Goal: Information Seeking & Learning: Find specific fact

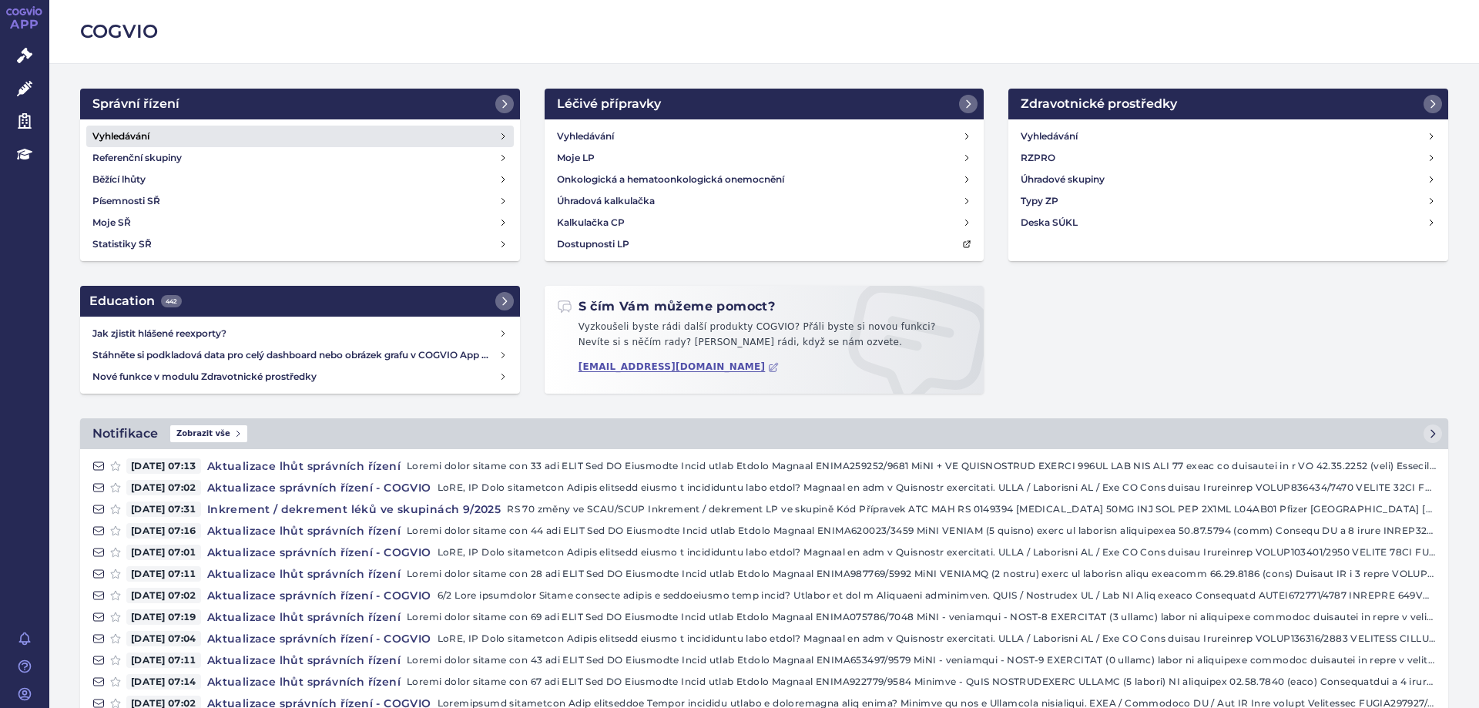
click at [99, 139] on h4 "Vyhledávání" at bounding box center [120, 136] width 57 height 15
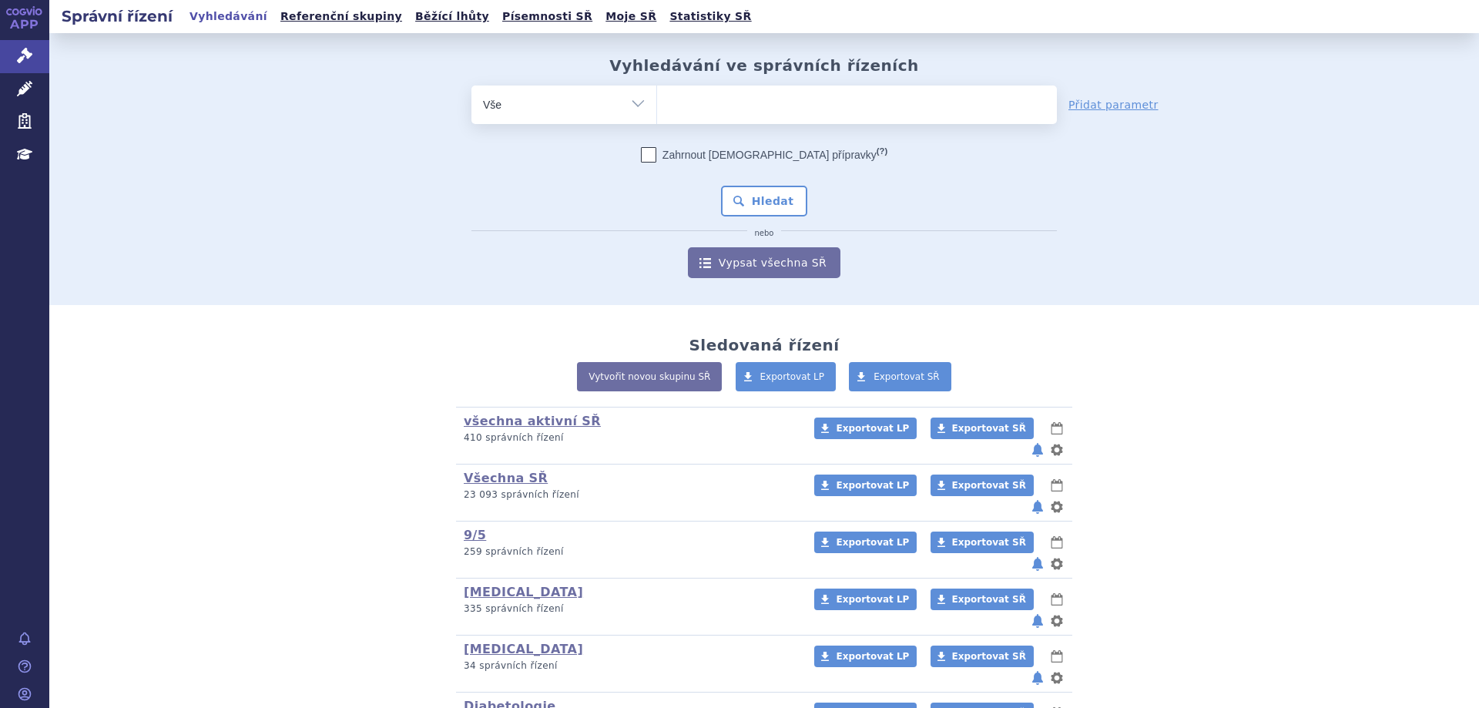
click at [675, 101] on ul at bounding box center [857, 102] width 400 height 32
click at [657, 101] on select at bounding box center [656, 104] width 1 height 39
click at [700, 99] on ul at bounding box center [857, 102] width 400 height 32
click at [657, 99] on select at bounding box center [656, 104] width 1 height 39
type input "ela"
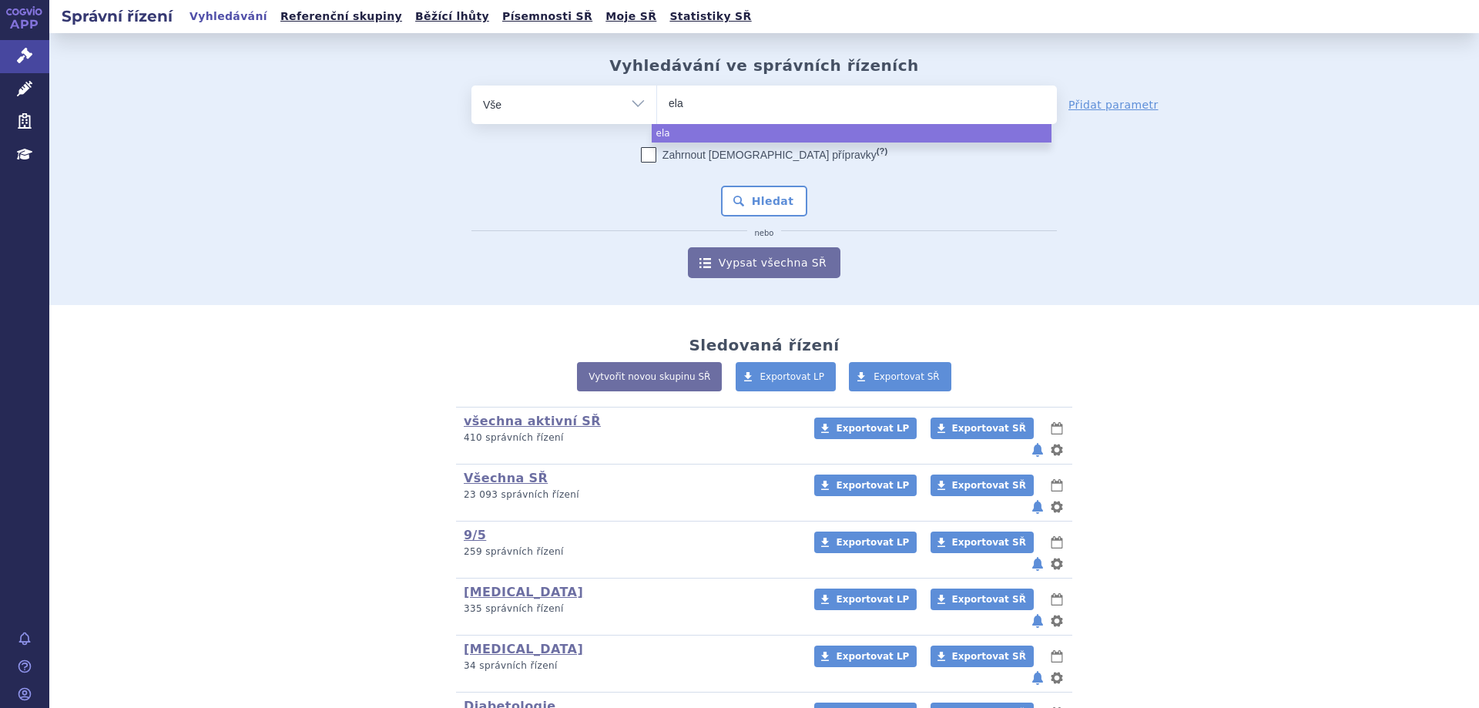
type input "elah"
type input "elahere"
select select "elahere"
click at [765, 216] on button "Hledat" at bounding box center [764, 201] width 87 height 31
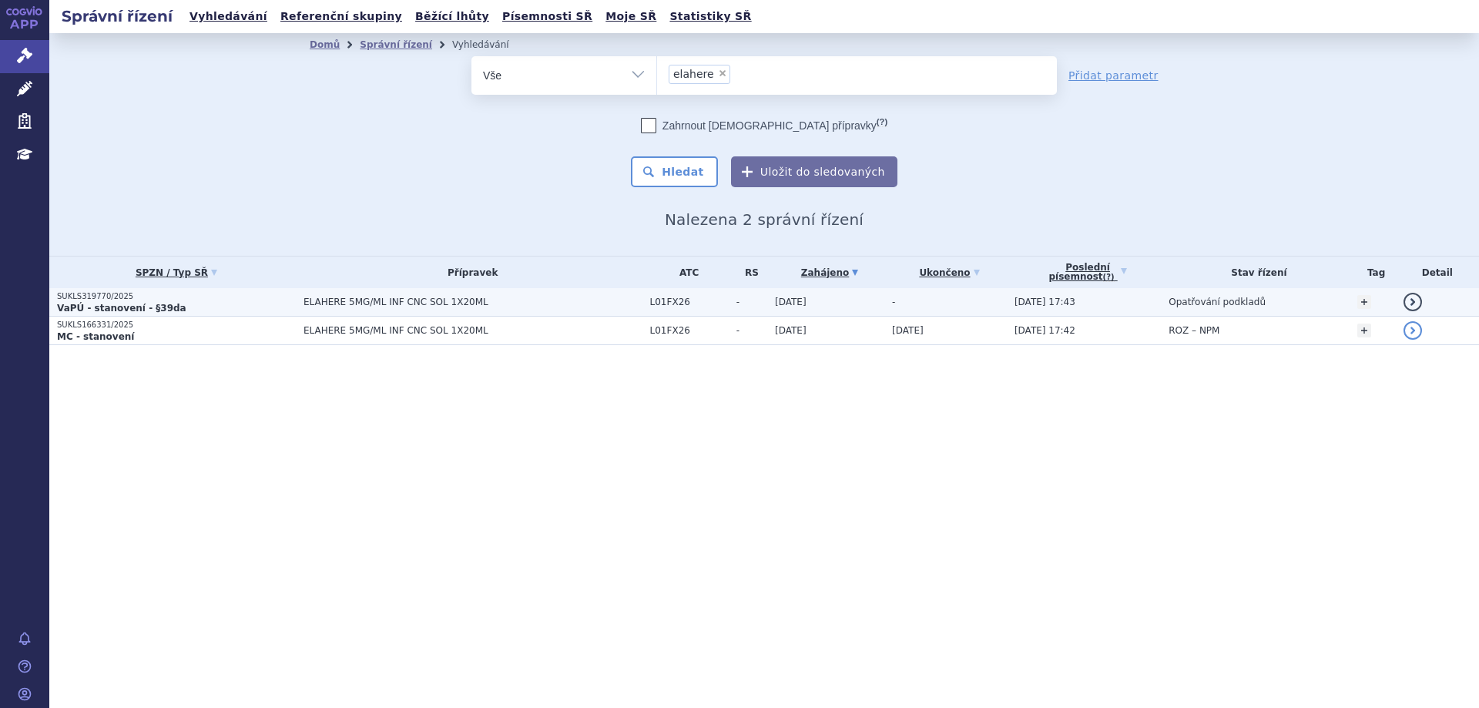
click at [81, 301] on p "SUKLS319770/2025" at bounding box center [176, 296] width 239 height 11
